Goal: Register for event/course

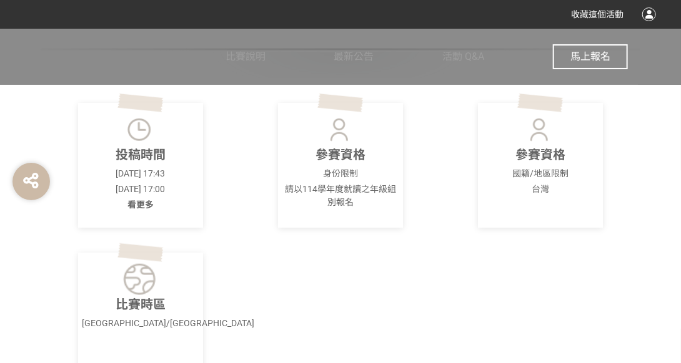
scroll to position [375, 0]
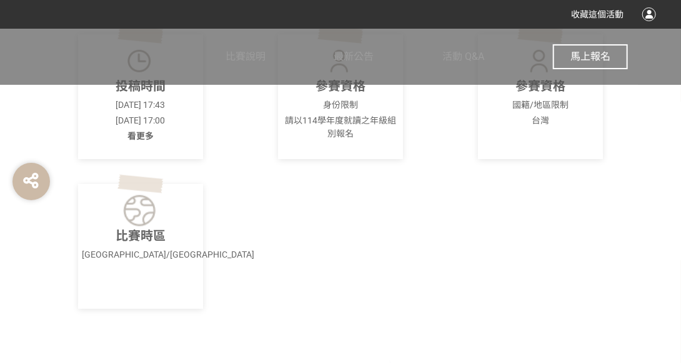
click at [579, 57] on span "馬上報名" at bounding box center [590, 57] width 40 height 12
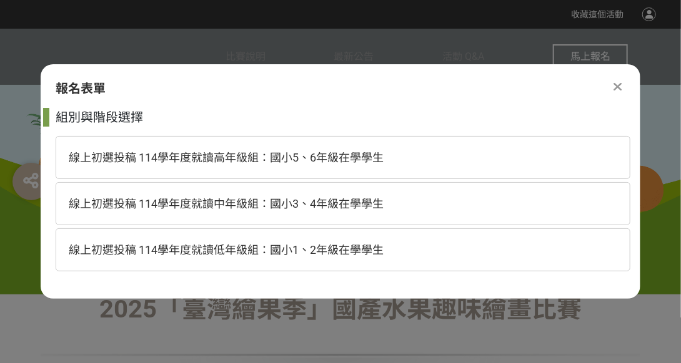
scroll to position [0, 0]
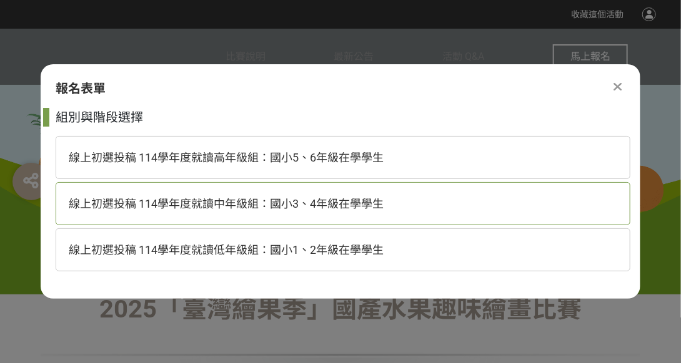
click at [327, 201] on span "線上初選投稿 114學年度就讀中年級組：國小3、4年級在學學生" at bounding box center [226, 203] width 315 height 13
select select "185293:185538"
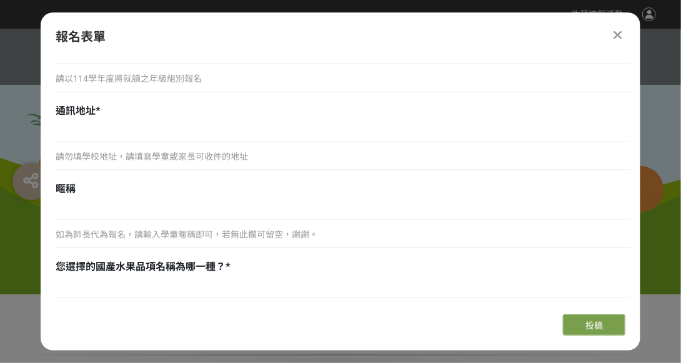
scroll to position [562, 0]
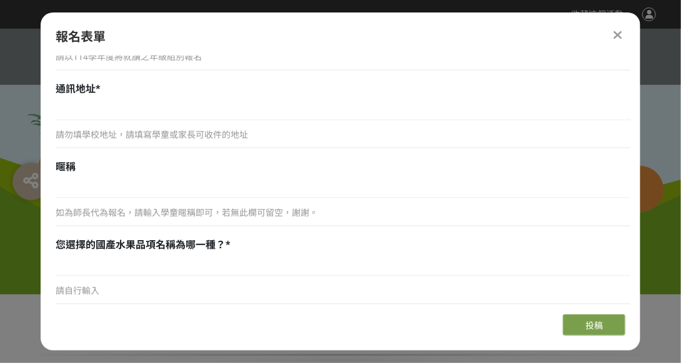
click at [618, 36] on icon at bounding box center [618, 35] width 8 height 12
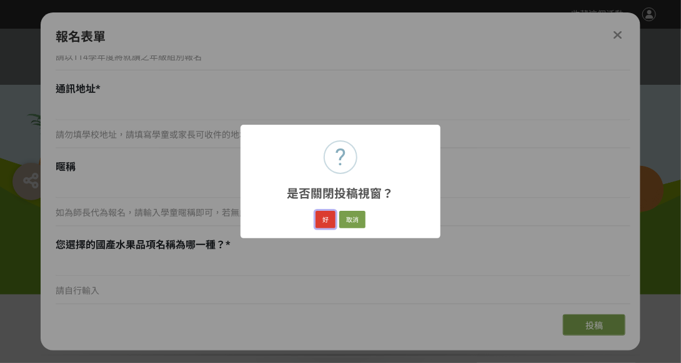
click at [328, 222] on button "好" at bounding box center [325, 219] width 20 height 17
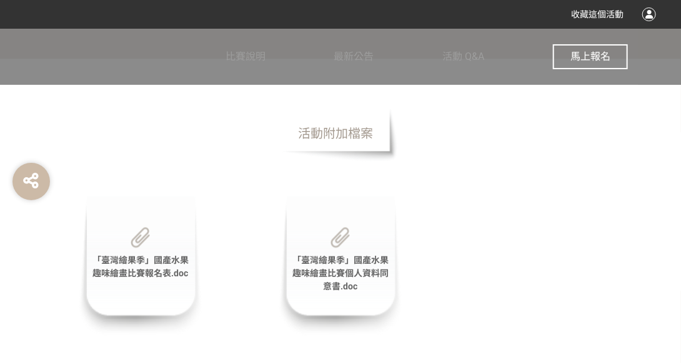
scroll to position [2477, 0]
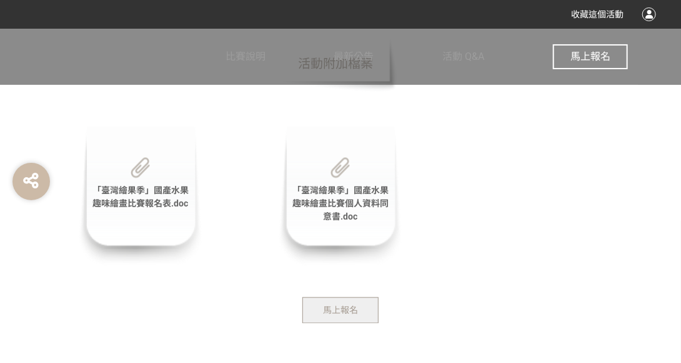
click at [163, 184] on div "「臺灣繪果季」國產水果趣味繪畫比賽報名表.doc" at bounding box center [140, 197] width 125 height 140
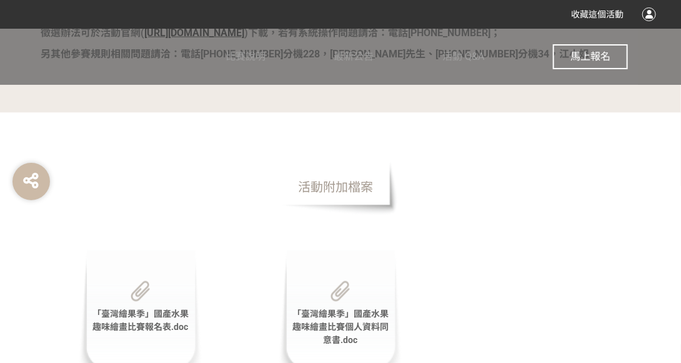
scroll to position [2352, 0]
click at [137, 324] on span "「臺灣繪果季」國產水果趣味繪畫比賽報名表.doc" at bounding box center [140, 322] width 96 height 23
click at [135, 316] on span "「臺灣繪果季」國產水果趣味繪畫比賽報名表.doc" at bounding box center [140, 322] width 96 height 23
click at [335, 329] on span "「臺灣繪果季」國產水果趣味繪畫比賽個人資料同意書.doc" at bounding box center [340, 329] width 96 height 36
